Goal: Information Seeking & Learning: Learn about a topic

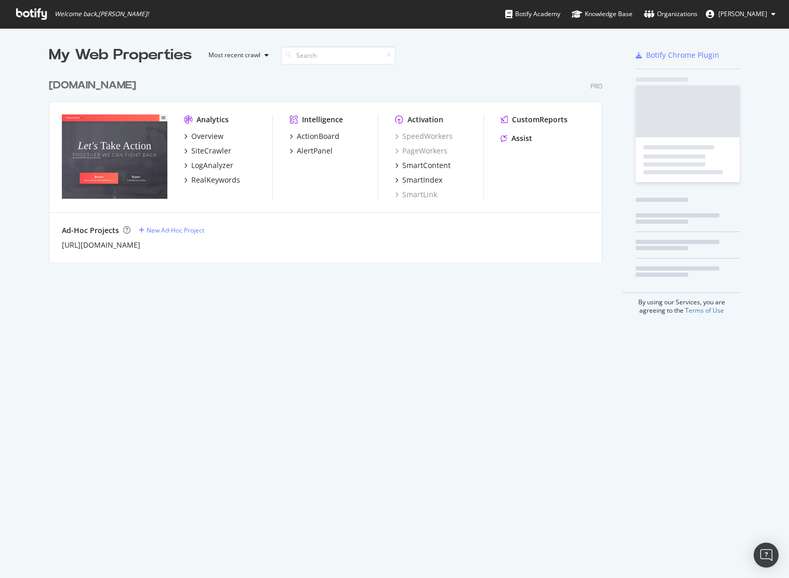
scroll to position [578, 789]
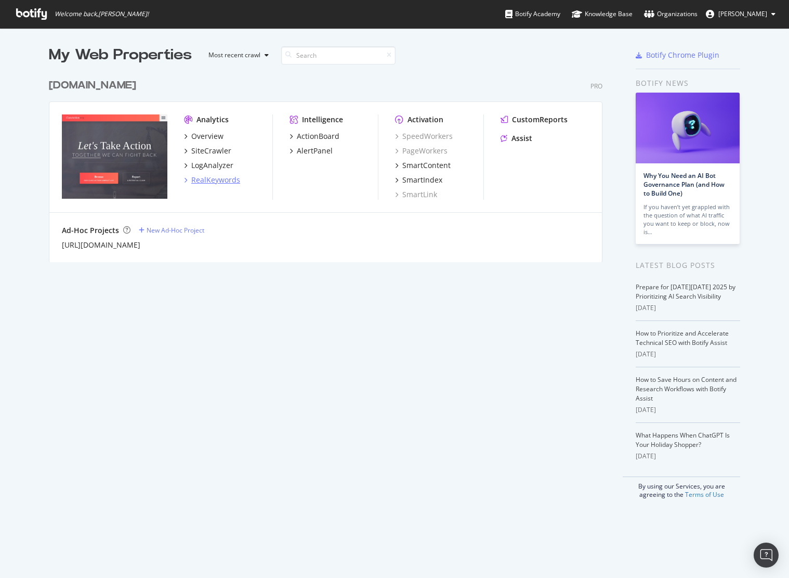
click at [213, 176] on div "RealKeywords" at bounding box center [215, 180] width 49 height 10
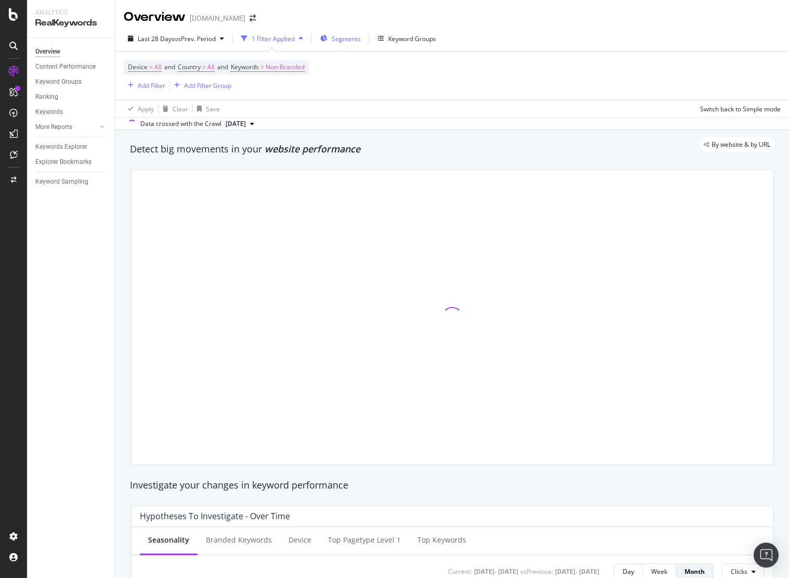
click at [335, 40] on span "Segments" at bounding box center [346, 38] width 29 height 9
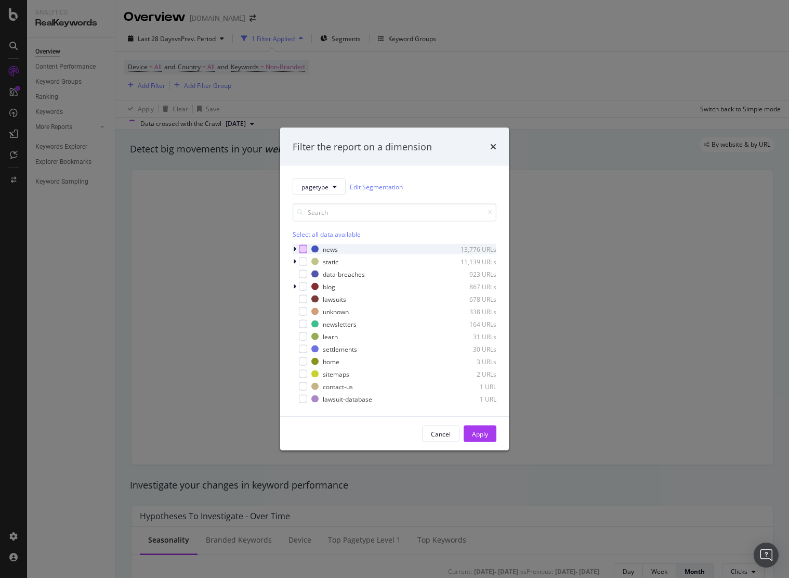
click at [299, 252] on div "modal" at bounding box center [303, 249] width 8 height 8
click at [481, 431] on div "Apply" at bounding box center [480, 433] width 16 height 9
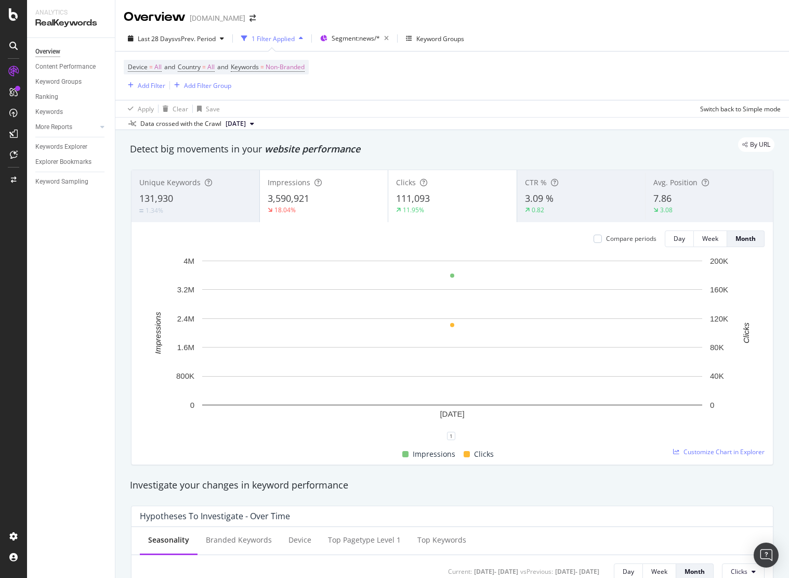
click at [463, 105] on div "Apply Clear Save Switch back to Simple mode" at bounding box center [452, 108] width 674 height 17
click at [50, 127] on div "More Reports" at bounding box center [53, 127] width 37 height 11
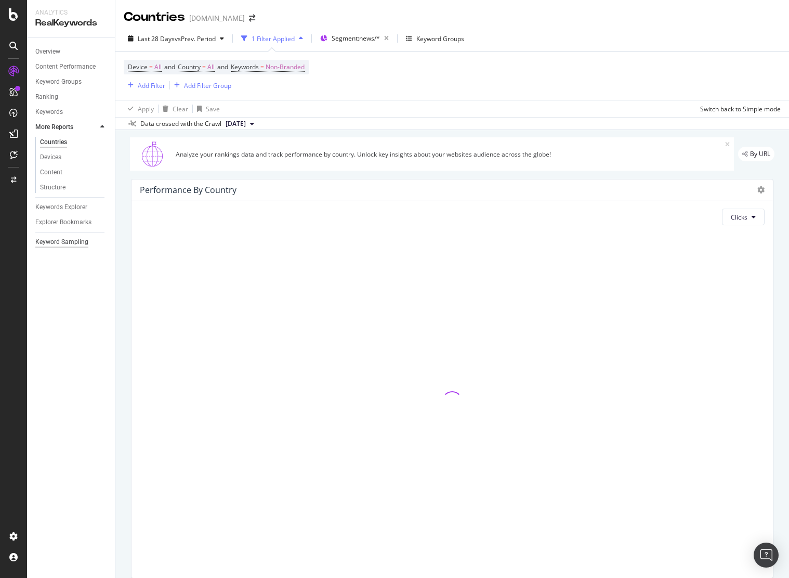
click at [63, 241] on div "Keyword Sampling" at bounding box center [61, 242] width 53 height 11
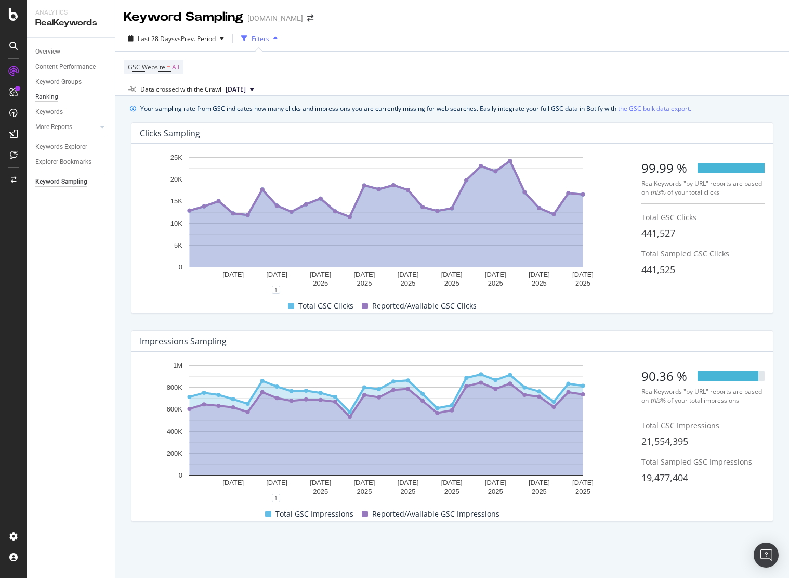
click at [46, 97] on div "Ranking" at bounding box center [46, 97] width 23 height 11
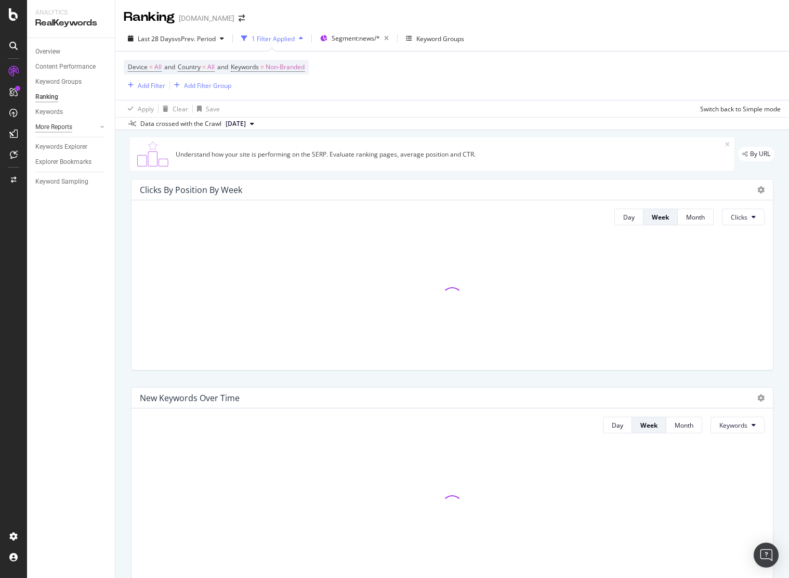
click at [51, 128] on div "More Reports" at bounding box center [53, 127] width 37 height 11
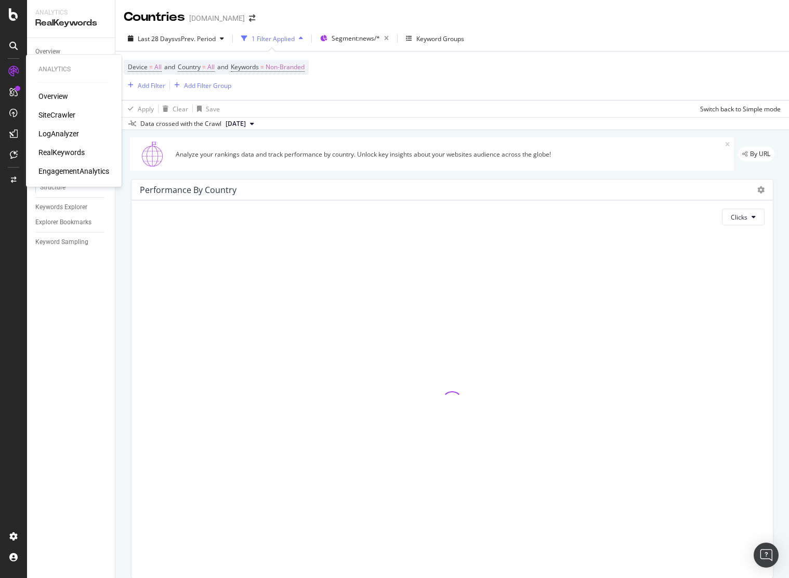
click at [61, 170] on div "EngagementAnalytics" at bounding box center [73, 171] width 71 height 10
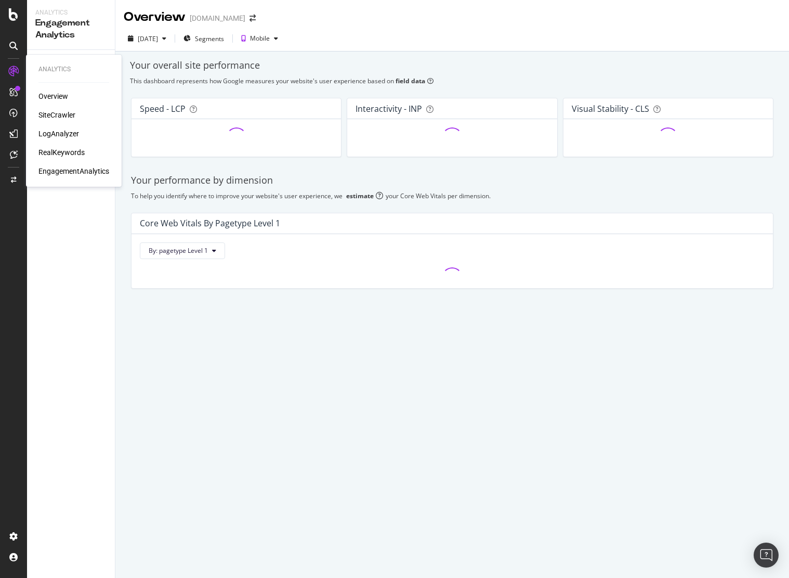
click at [58, 98] on div "Overview" at bounding box center [53, 96] width 30 height 10
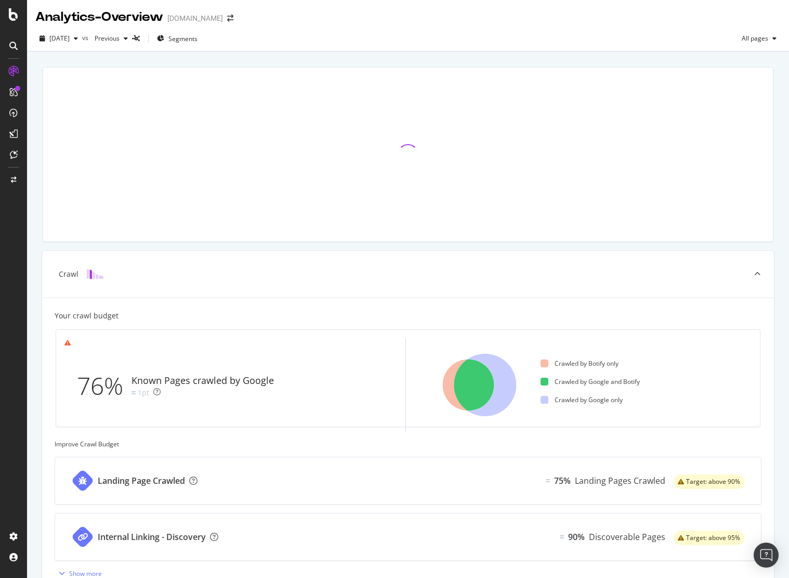
scroll to position [230, 0]
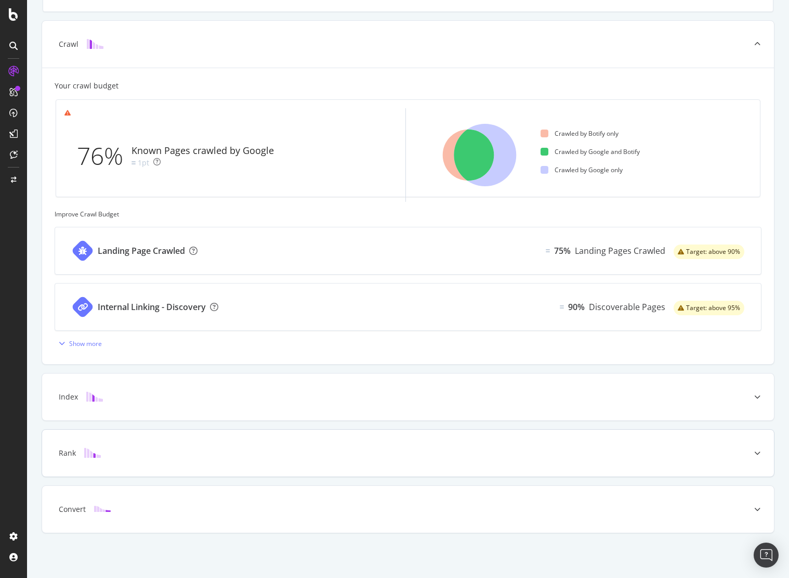
click at [94, 457] on img at bounding box center [92, 453] width 17 height 10
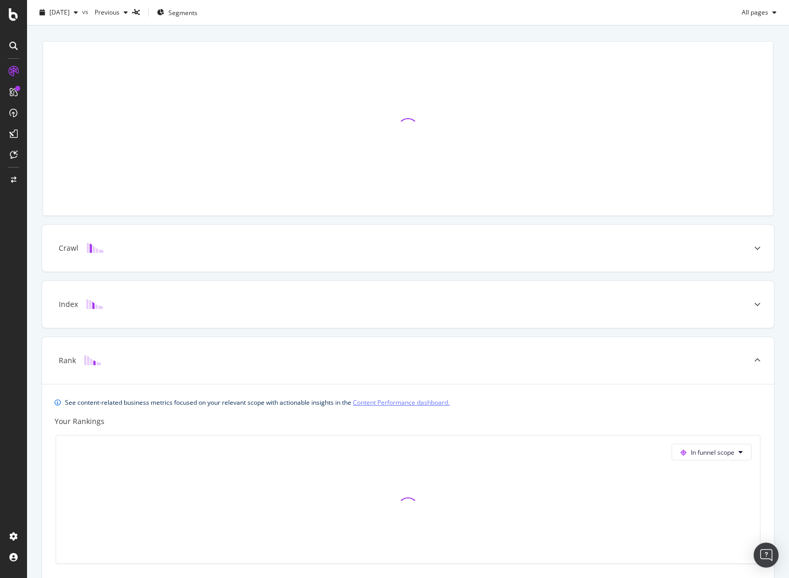
scroll to position [0, 0]
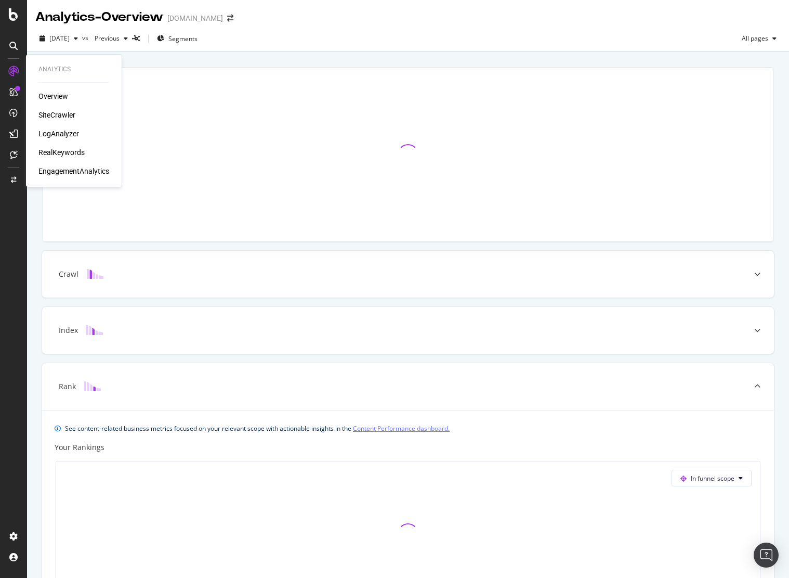
click at [69, 154] on div "RealKeywords" at bounding box center [61, 152] width 46 height 10
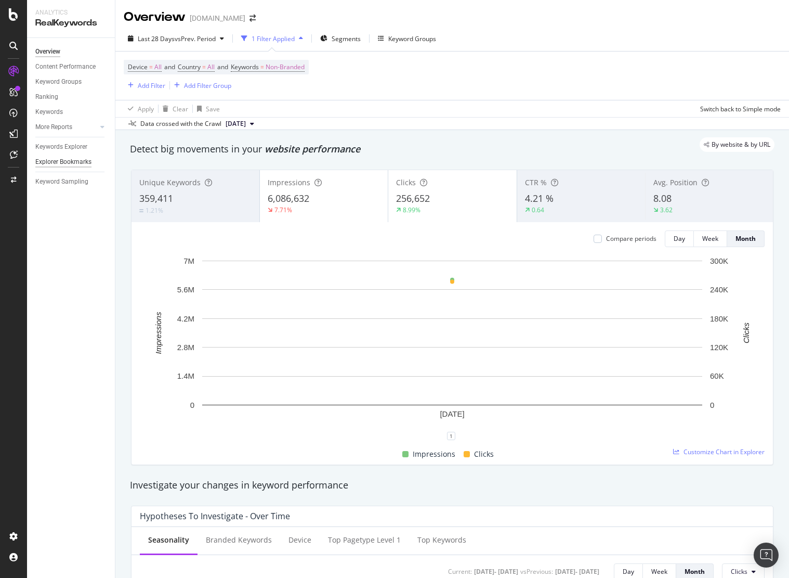
click at [61, 162] on div "Explorer Bookmarks" at bounding box center [63, 161] width 56 height 11
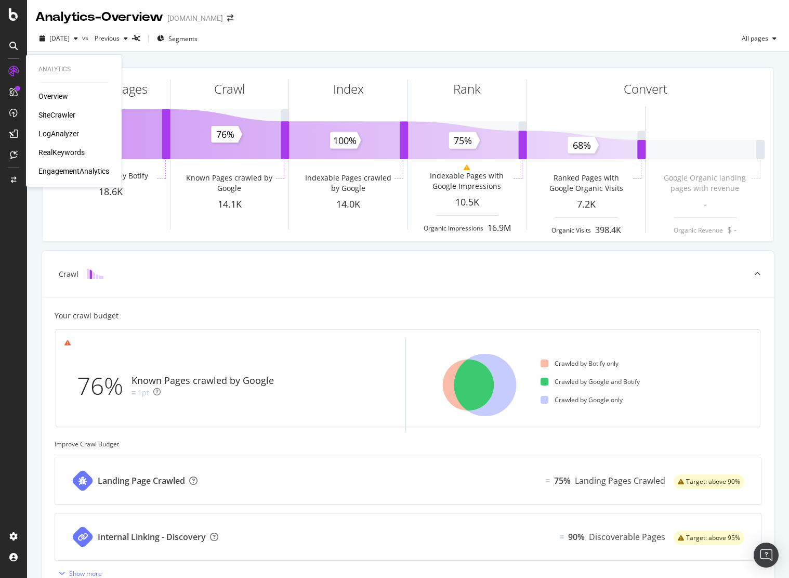
click at [62, 149] on div "RealKeywords" at bounding box center [61, 152] width 46 height 10
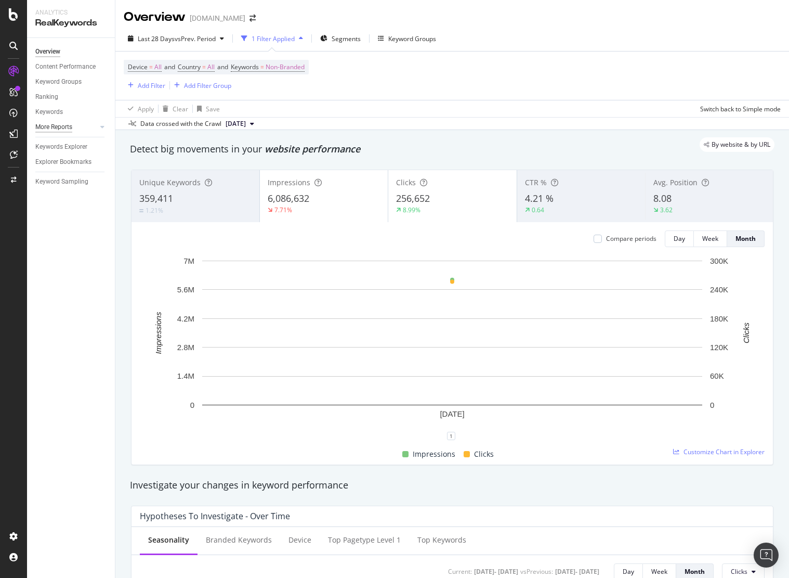
click at [63, 123] on div "More Reports" at bounding box center [53, 127] width 37 height 11
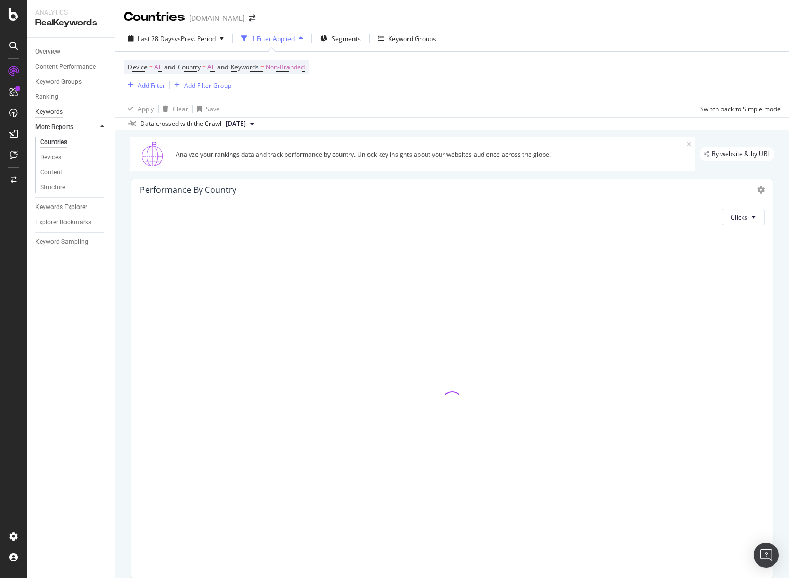
click at [48, 110] on div "Keywords" at bounding box center [49, 112] width 28 height 11
